Goal: Information Seeking & Learning: Learn about a topic

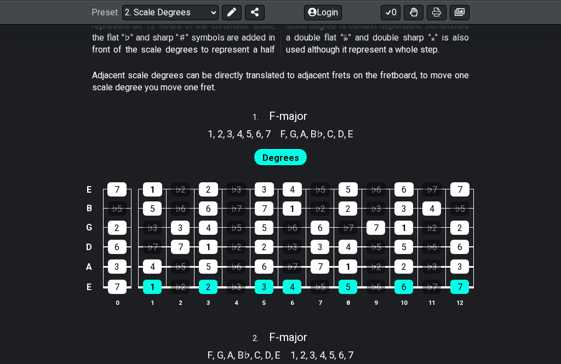
scroll to position [650, 0]
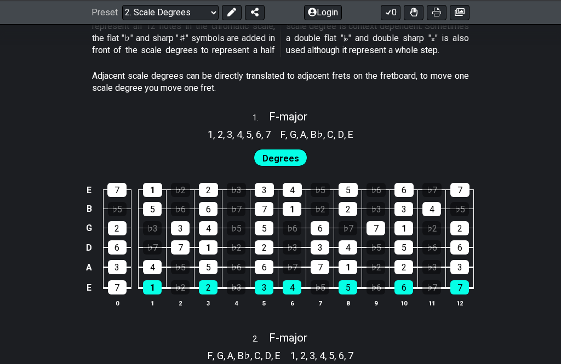
click at [297, 207] on div "1" at bounding box center [292, 209] width 19 height 14
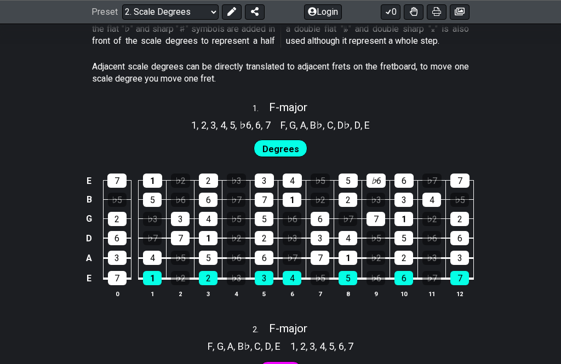
scroll to position [672, 0]
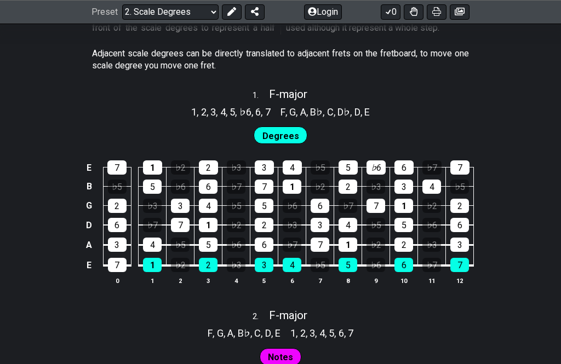
click at [290, 129] on span "Degrees" at bounding box center [280, 137] width 37 height 16
click at [285, 129] on span "Degrees" at bounding box center [280, 137] width 37 height 16
click at [307, 93] on span "F - major" at bounding box center [288, 94] width 38 height 13
select select "F"
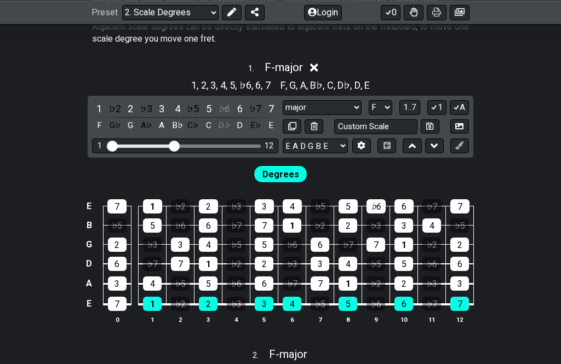
scroll to position [698, 0]
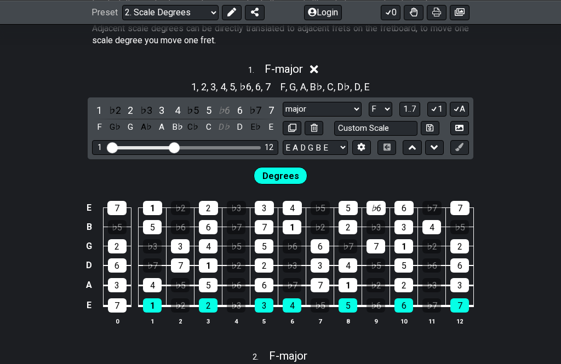
click at [275, 168] on span "Degrees" at bounding box center [280, 176] width 37 height 16
click at [515, 191] on div "E 7 1 ♭2 2 ♭3 3 4 ♭5 5 ♭6 6 ♭7 7 B ♭5 5 ♭6 6 ♭7 7 1 ♭2 2 ♭3 3 4 ♭5 G 2 ♭3 3 4 ♭…" at bounding box center [280, 264] width 561 height 154
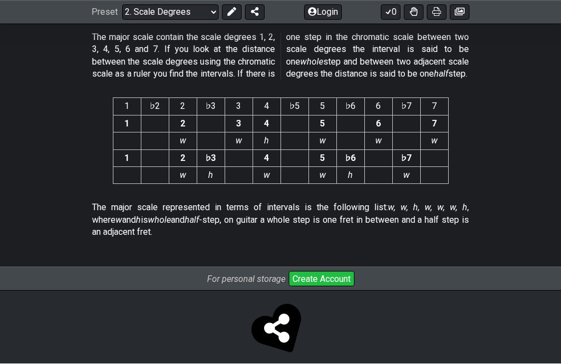
scroll to position [2981, 0]
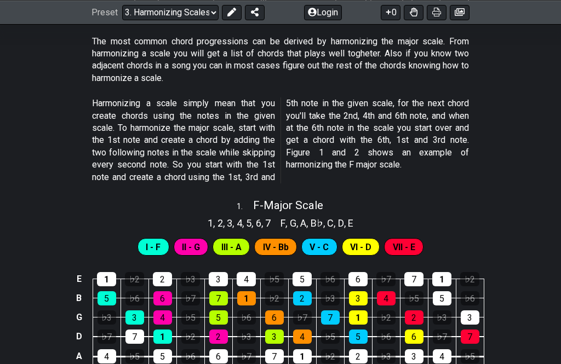
scroll to position [299, 0]
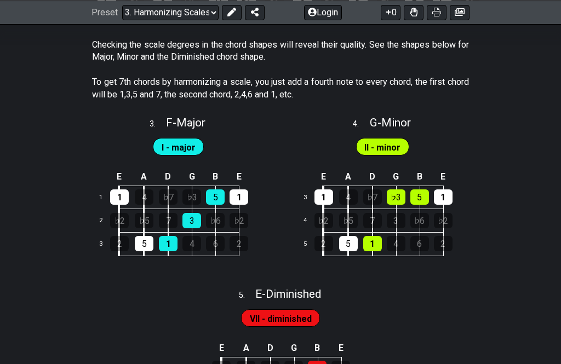
scroll to position [1024, 0]
